Goal: Information Seeking & Learning: Learn about a topic

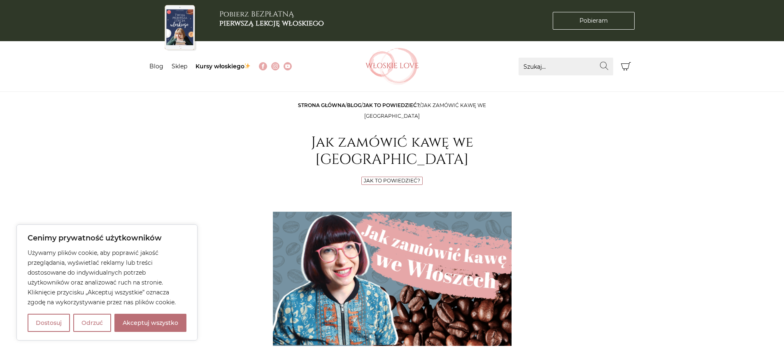
drag, startPoint x: 139, startPoint y: 323, endPoint x: 149, endPoint y: 319, distance: 10.7
click at [140, 323] on button "Akceptuj wszystko" at bounding box center [150, 323] width 72 height 18
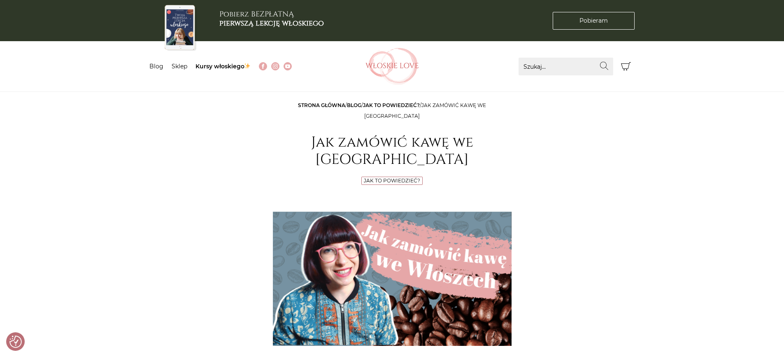
checkbox input "true"
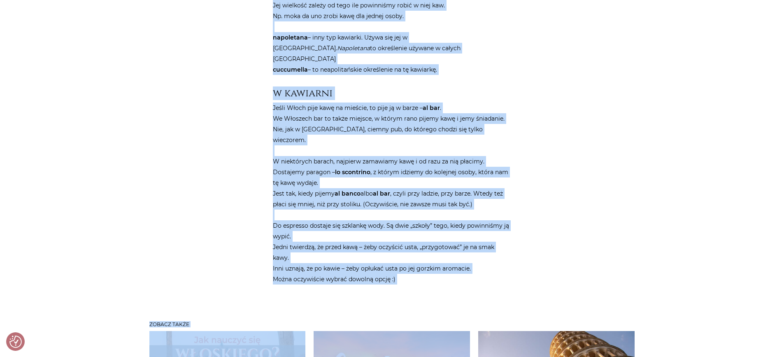
scroll to position [1092, 0]
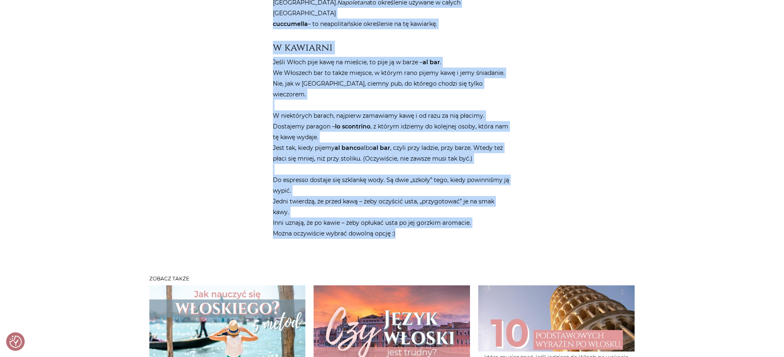
drag, startPoint x: 273, startPoint y: 67, endPoint x: 498, endPoint y: 189, distance: 256.4
copy article "gramatyka Kawa po włosku jest rodzaju męskiego – dlatego mamy un caffè . → un c…"
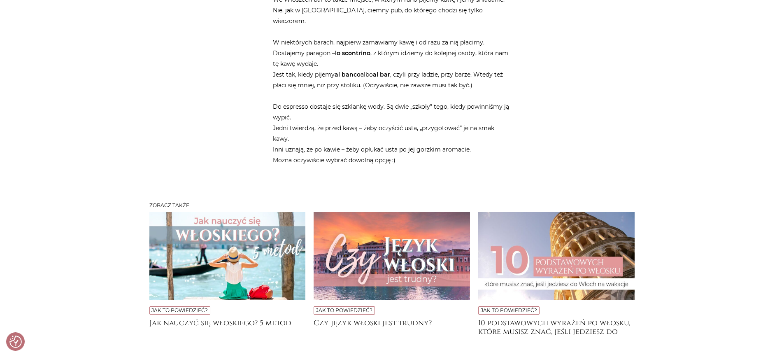
scroll to position [1257, 0]
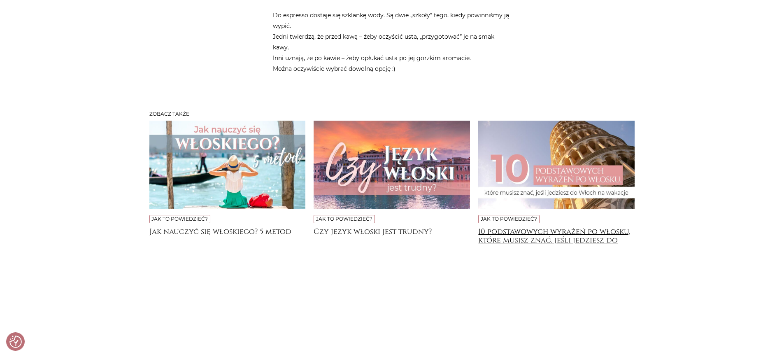
click at [539, 227] on h4 "10 podstawowych wyrażeń po włosku, które musisz znać, jeśli jedziesz do [GEOGRA…" at bounding box center [556, 235] width 156 height 16
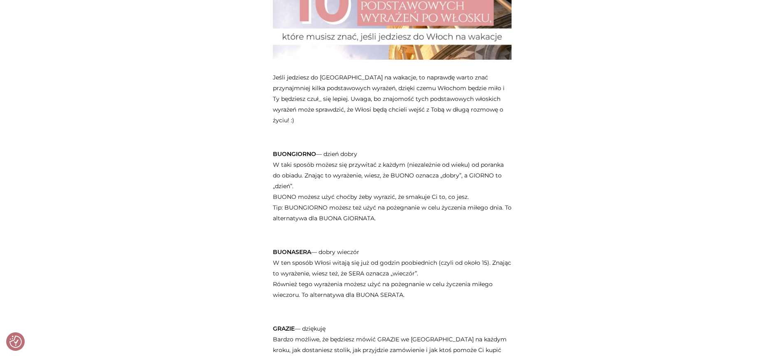
scroll to position [288, 0]
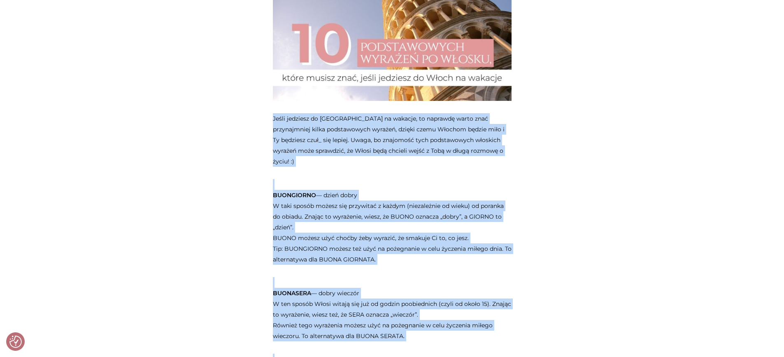
drag, startPoint x: 274, startPoint y: 100, endPoint x: 281, endPoint y: 107, distance: 9.9
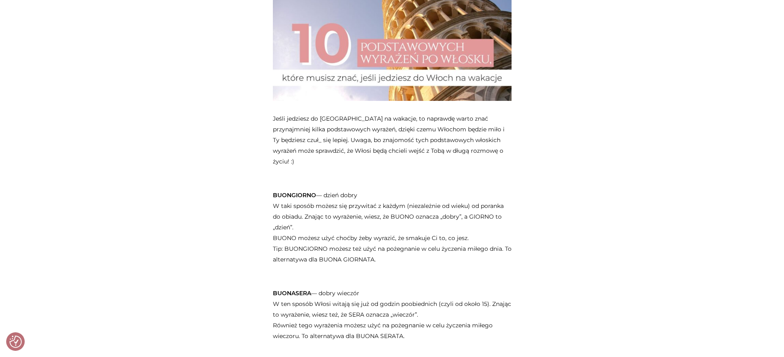
click at [279, 91] on div at bounding box center [392, 38] width 239 height 150
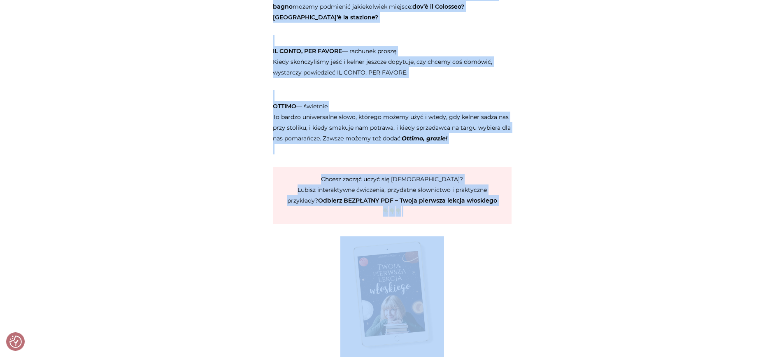
scroll to position [1448, 0]
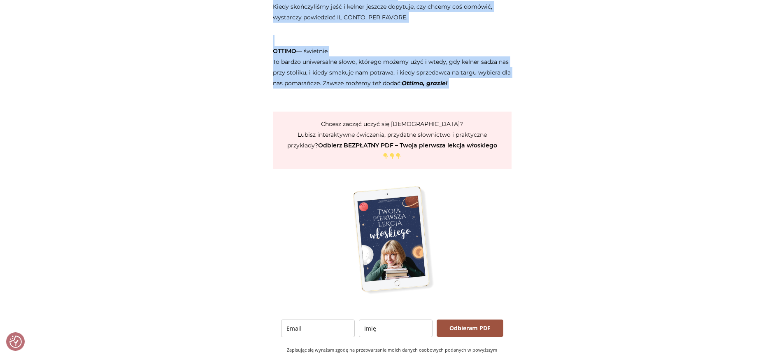
drag, startPoint x: 274, startPoint y: 100, endPoint x: 498, endPoint y: 60, distance: 227.6
copy article "Lorem ipsumdol si Ametc ad elitsed, do eiusmodt incid utla etdoloremagn aliqu e…"
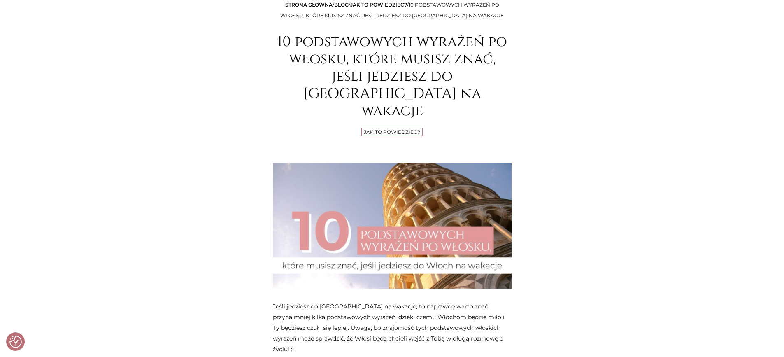
scroll to position [8, 0]
